Goal: Task Accomplishment & Management: Manage account settings

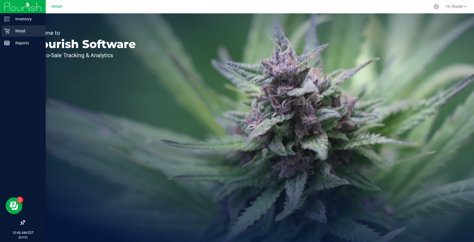
click at [12, 30] on p "Retail" at bounding box center [26, 31] width 33 height 7
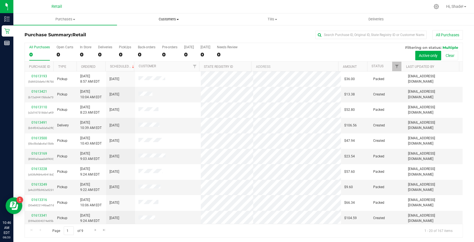
click at [167, 20] on span "Customers" at bounding box center [168, 19] width 103 height 5
click at [145, 32] on span "All customers" at bounding box center [137, 33] width 40 height 5
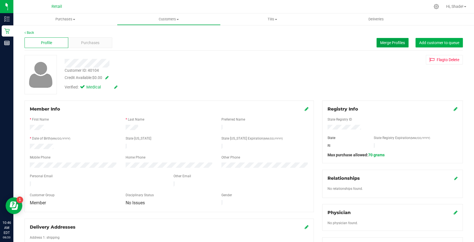
click at [391, 42] on span "Merge Profiles" at bounding box center [392, 42] width 25 height 4
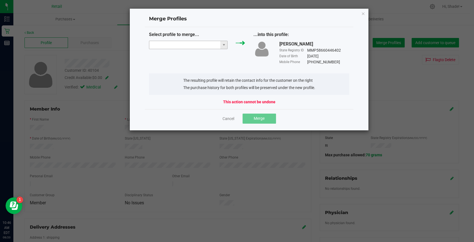
click at [200, 46] on input "NO DATA FOUND" at bounding box center [184, 45] width 71 height 8
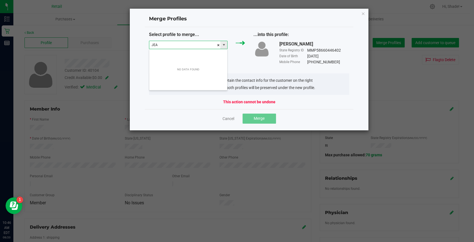
scroll to position [8, 78]
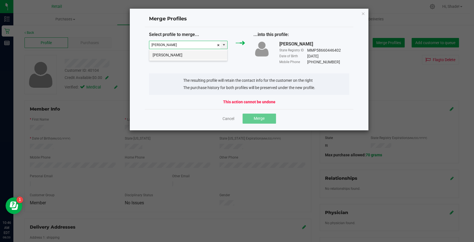
click at [193, 57] on li "[PERSON_NAME]" at bounding box center [188, 54] width 78 height 9
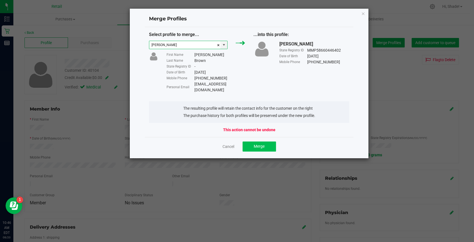
type input "[PERSON_NAME]"
click at [257, 144] on button "Merge" at bounding box center [259, 146] width 33 height 10
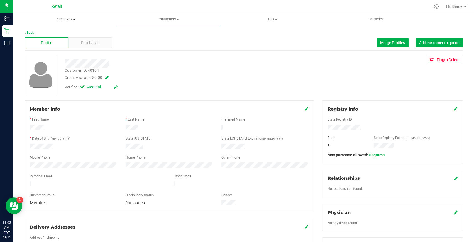
drag, startPoint x: 64, startPoint y: 18, endPoint x: 55, endPoint y: 24, distance: 10.7
click at [64, 18] on span "Purchases" at bounding box center [65, 19] width 104 height 5
click at [37, 31] on span "Summary of purchases" at bounding box center [41, 33] width 57 height 5
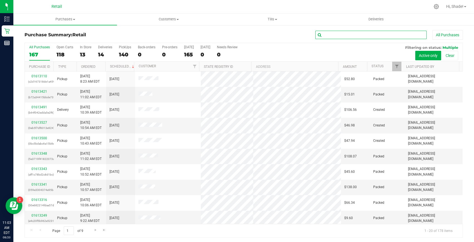
click at [359, 34] on input "text" at bounding box center [371, 35] width 111 height 8
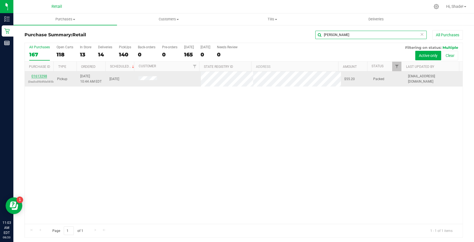
type input "[PERSON_NAME]"
click at [37, 75] on link "01613298" at bounding box center [39, 76] width 16 height 4
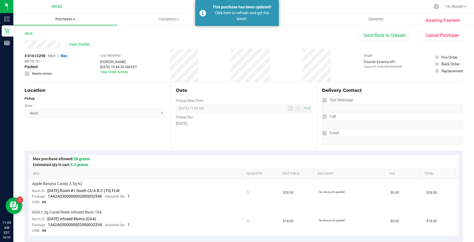
click at [66, 18] on span "Purchases" at bounding box center [65, 19] width 104 height 5
click at [50, 35] on span "Summary of purchases" at bounding box center [41, 33] width 57 height 5
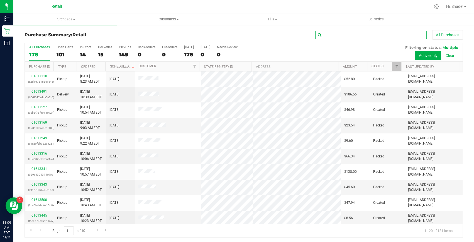
click at [334, 36] on input "text" at bounding box center [371, 35] width 111 height 8
type input "moor"
